Goal: Task Accomplishment & Management: Manage account settings

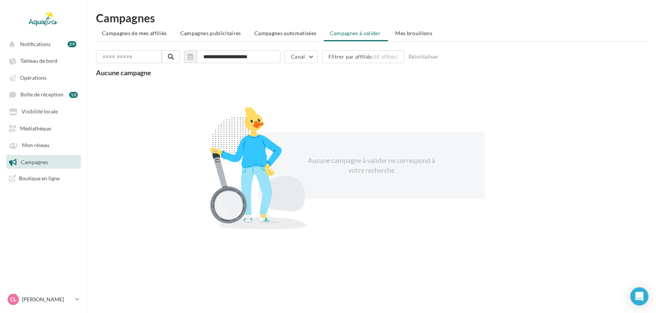
scroll to position [12, 0]
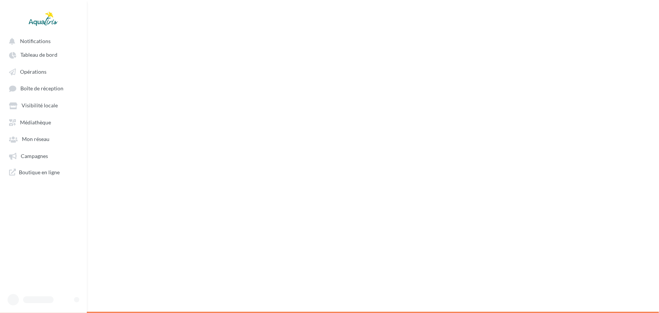
scroll to position [12, 0]
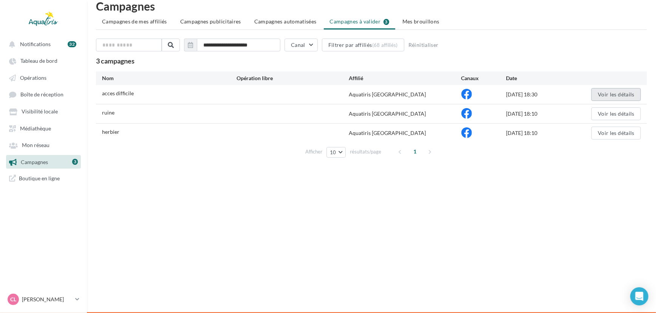
click at [611, 93] on button "Voir les détails" at bounding box center [615, 94] width 49 height 13
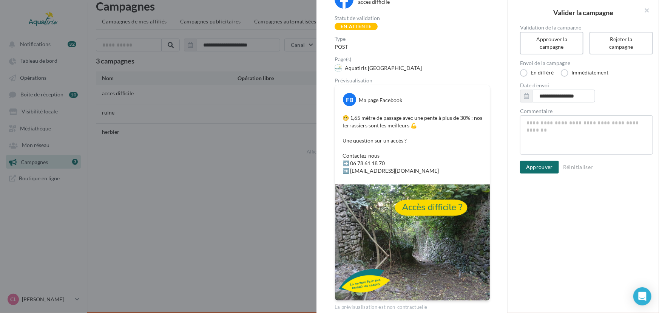
scroll to position [32, 0]
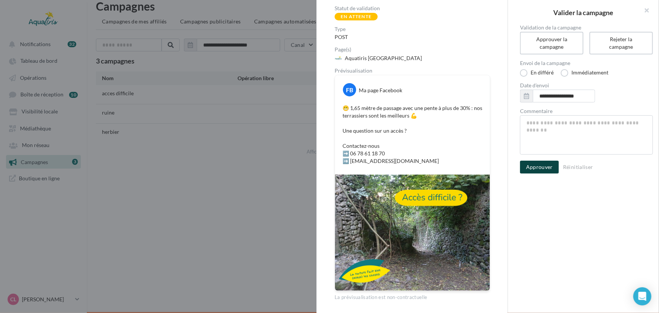
click at [531, 171] on button "Approuver" at bounding box center [539, 167] width 39 height 13
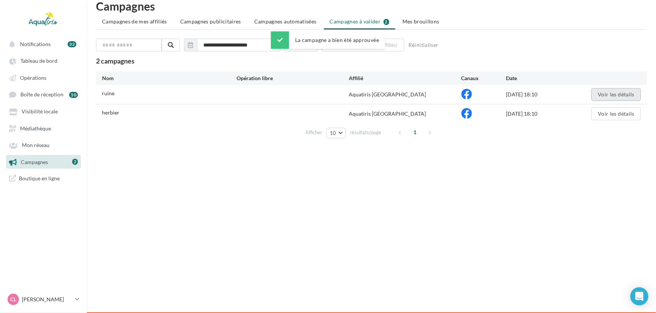
click at [598, 95] on button "Voir les détails" at bounding box center [615, 94] width 49 height 13
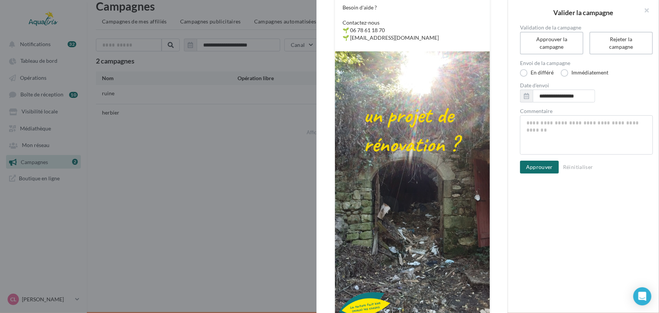
scroll to position [172, 0]
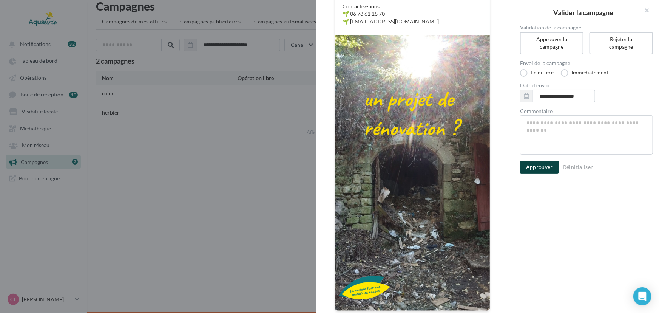
click at [529, 166] on button "Approuver" at bounding box center [539, 167] width 39 height 13
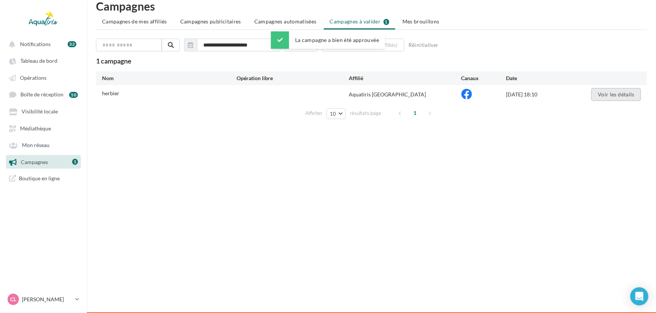
click at [604, 94] on button "Voir les détails" at bounding box center [615, 94] width 49 height 13
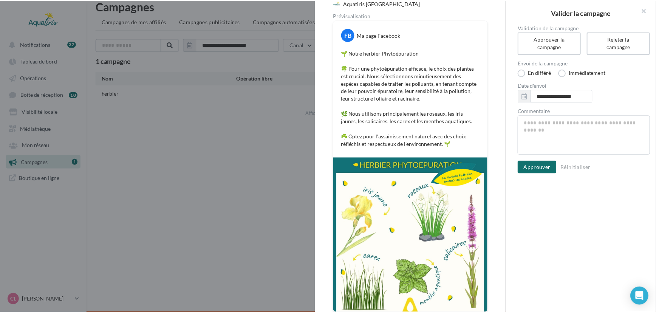
scroll to position [109, 0]
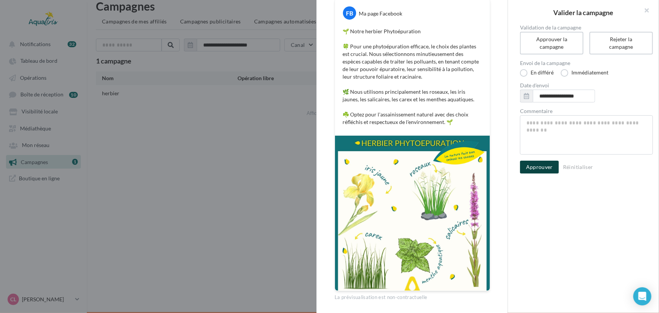
click at [541, 167] on button "Approuver" at bounding box center [539, 167] width 39 height 13
